Goal: Task Accomplishment & Management: Manage account settings

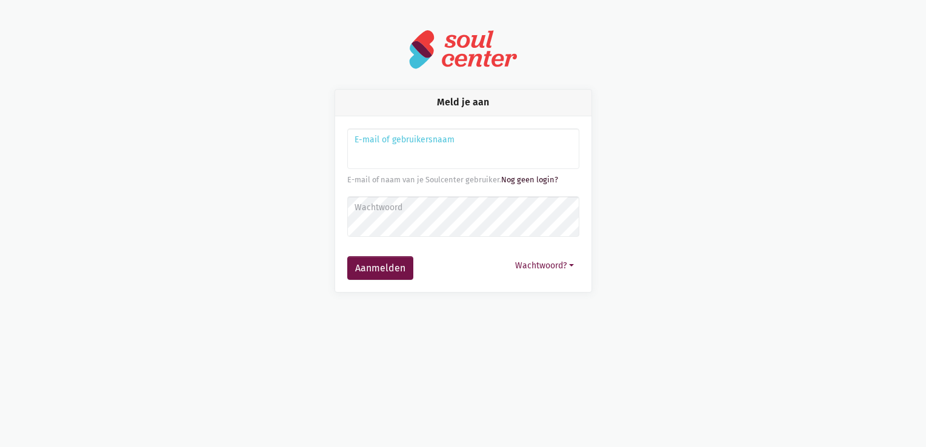
click at [514, 181] on link "Nog geen login?" at bounding box center [529, 179] width 57 height 9
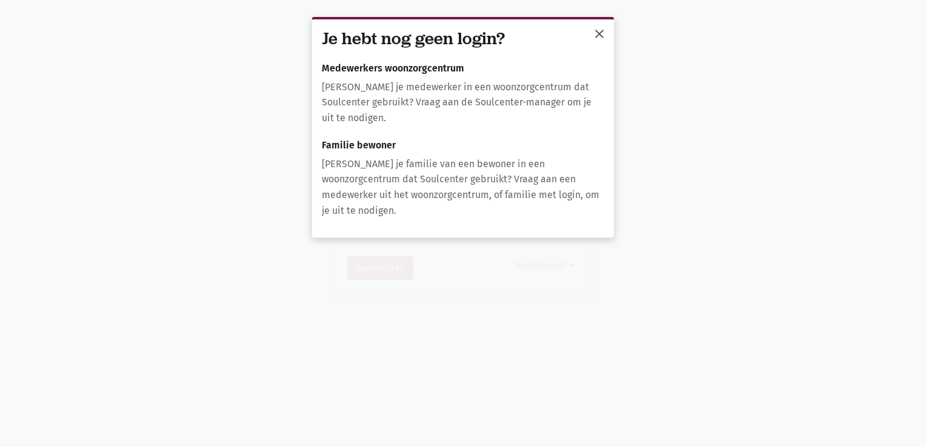
click at [604, 38] on span "close" at bounding box center [599, 34] width 15 height 15
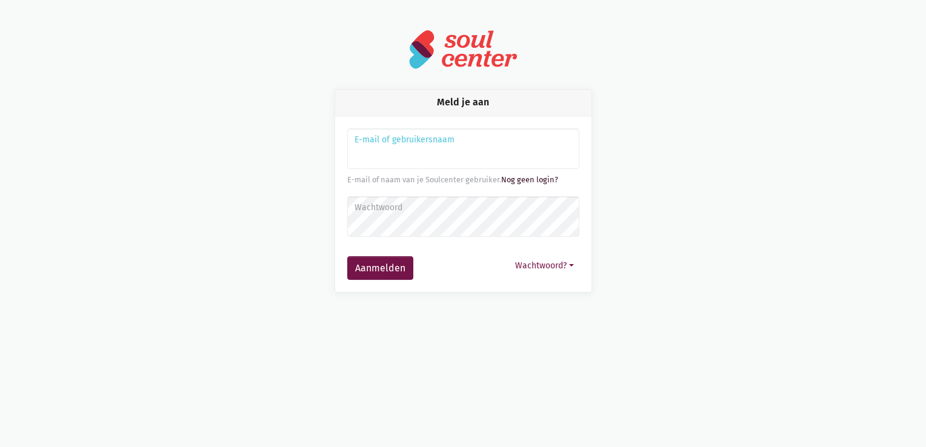
click at [514, 176] on link "Nog geen login?" at bounding box center [529, 179] width 57 height 9
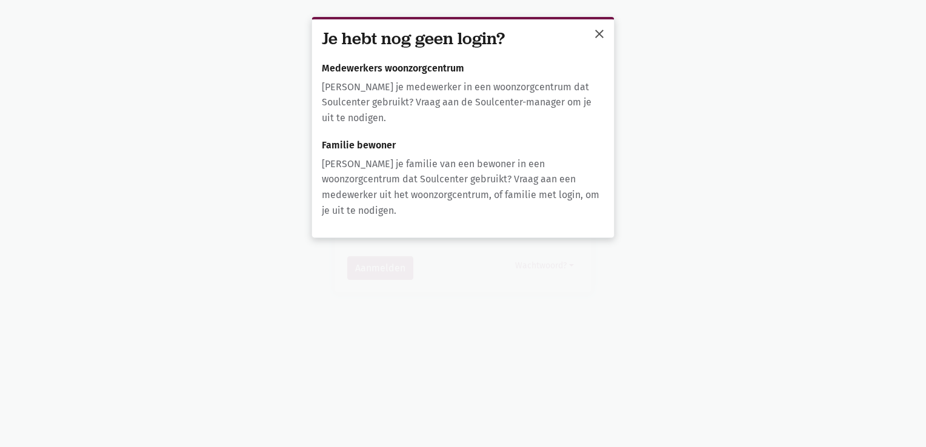
click at [602, 41] on span "close" at bounding box center [599, 34] width 15 height 15
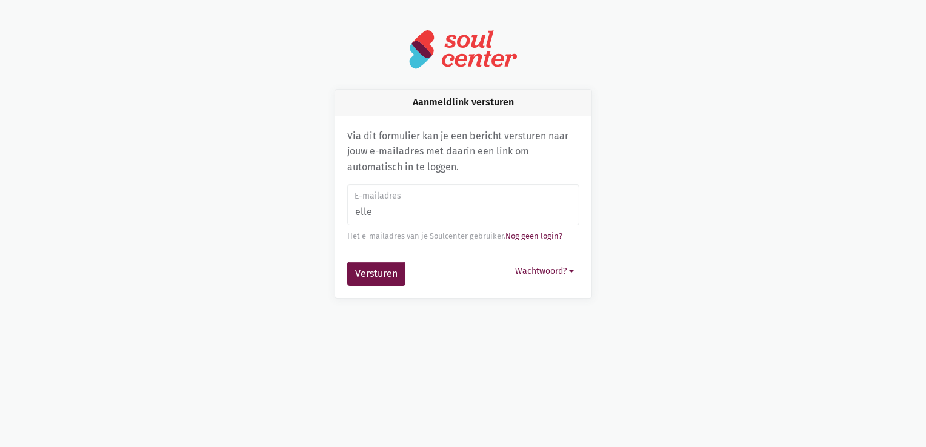
type input "[EMAIL_ADDRESS][DOMAIN_NAME]"
click at [379, 275] on button "Versturen" at bounding box center [376, 274] width 58 height 24
